Goal: Task Accomplishment & Management: Manage account settings

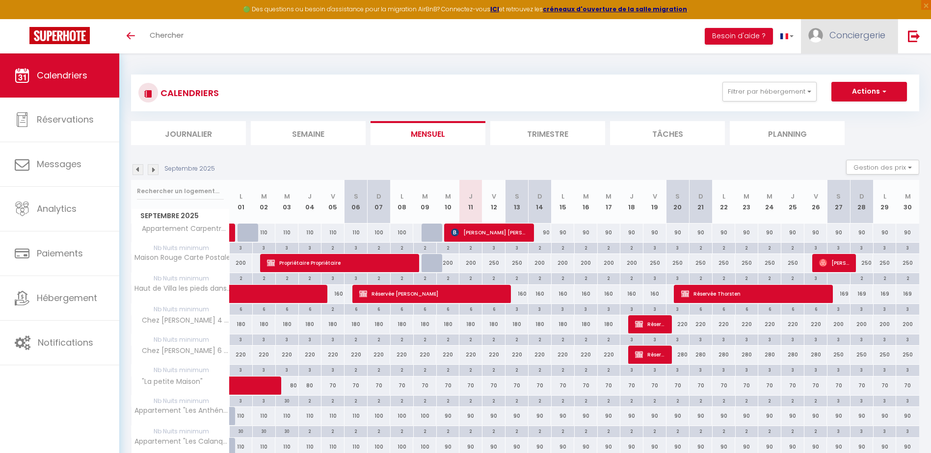
click at [850, 41] on span "Conciergerie" at bounding box center [857, 35] width 56 height 12
click at [852, 68] on link "Paramètres" at bounding box center [858, 68] width 73 height 17
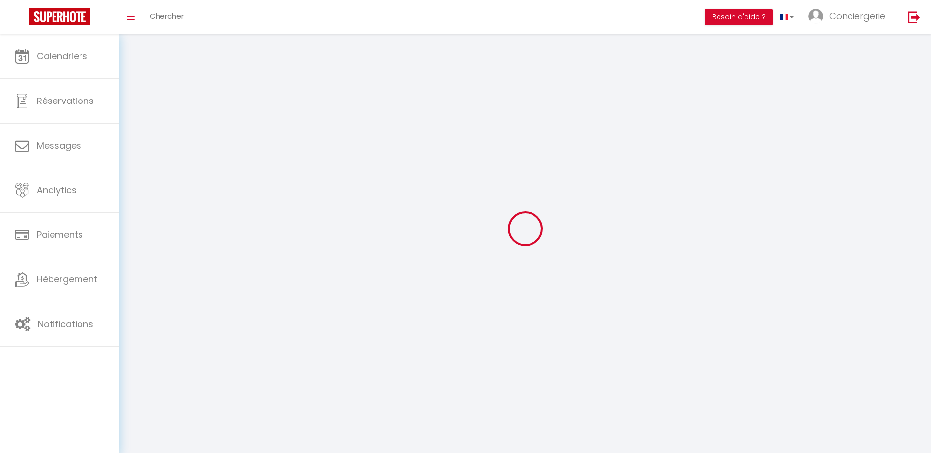
type input "Conciergerie"
type input "Maisons Cosy"
type input "0695578780"
type input "[STREET_ADDRESS]"
type input "13820"
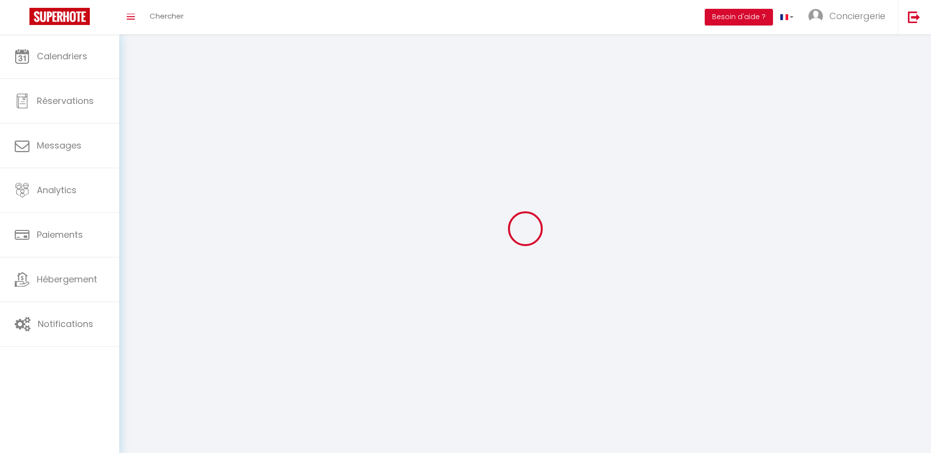
type input "ENSUES LA REDONNE"
type input "7OSUDV9IwIyy3jJ6EOPy4ees5"
type input "HkUVRCWAofC5zSVfYYbaTHrpb"
type input "7OSUDV9IwIyy3jJ6EOPy4ees5"
type input "HkUVRCWAofC5zSVfYYbaTHrpb"
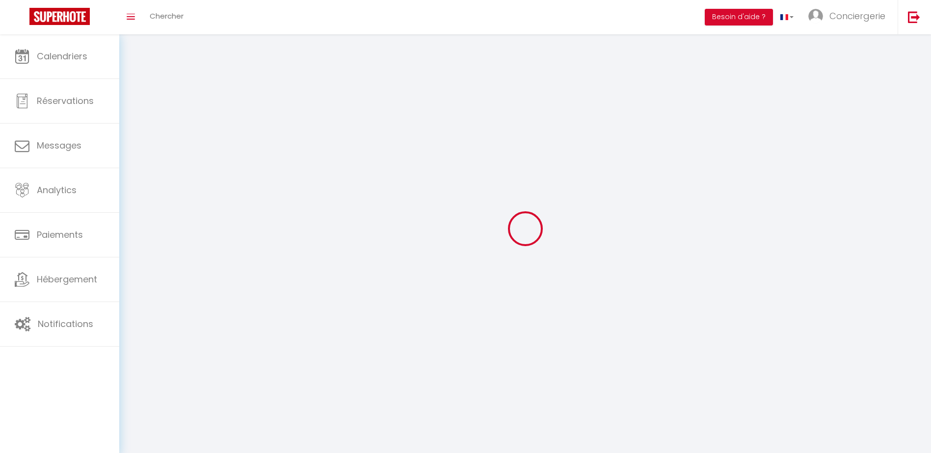
type input "[URL][DOMAIN_NAME]"
select select "28"
select select "fr"
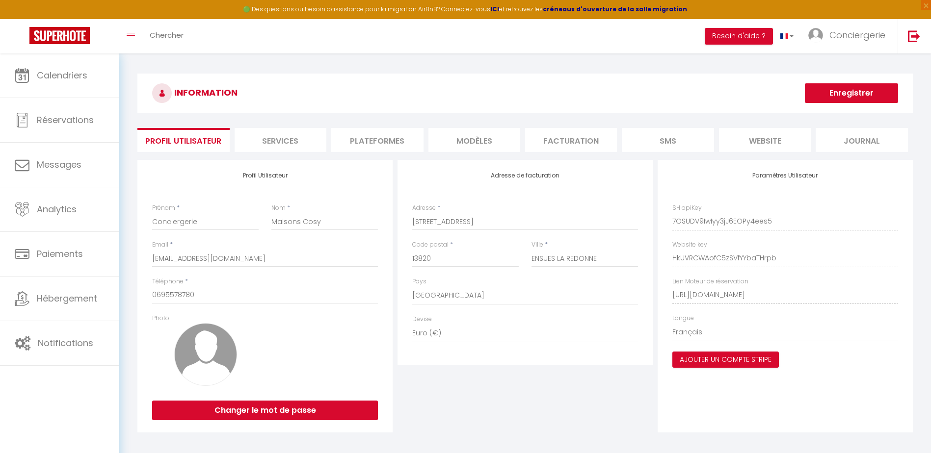
click at [382, 141] on li "Plateformes" at bounding box center [377, 140] width 92 height 24
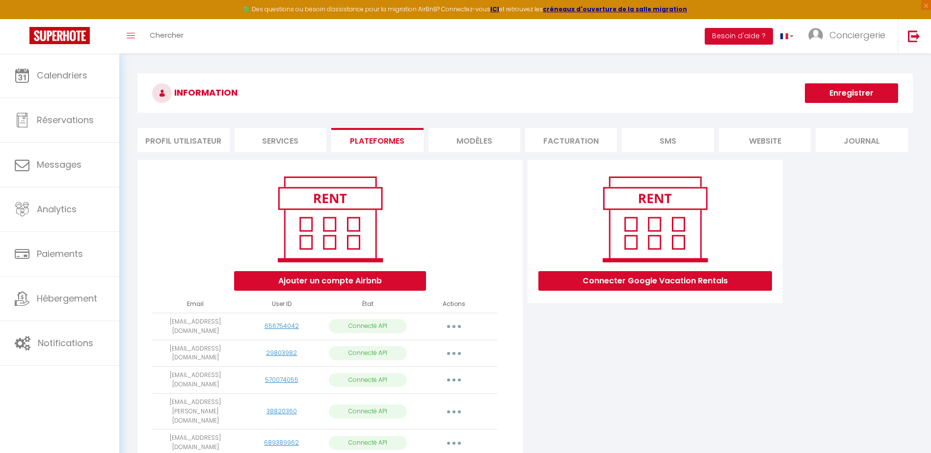
drag, startPoint x: 305, startPoint y: 87, endPoint x: 249, endPoint y: 106, distance: 59.0
